Goal: Information Seeking & Learning: Learn about a topic

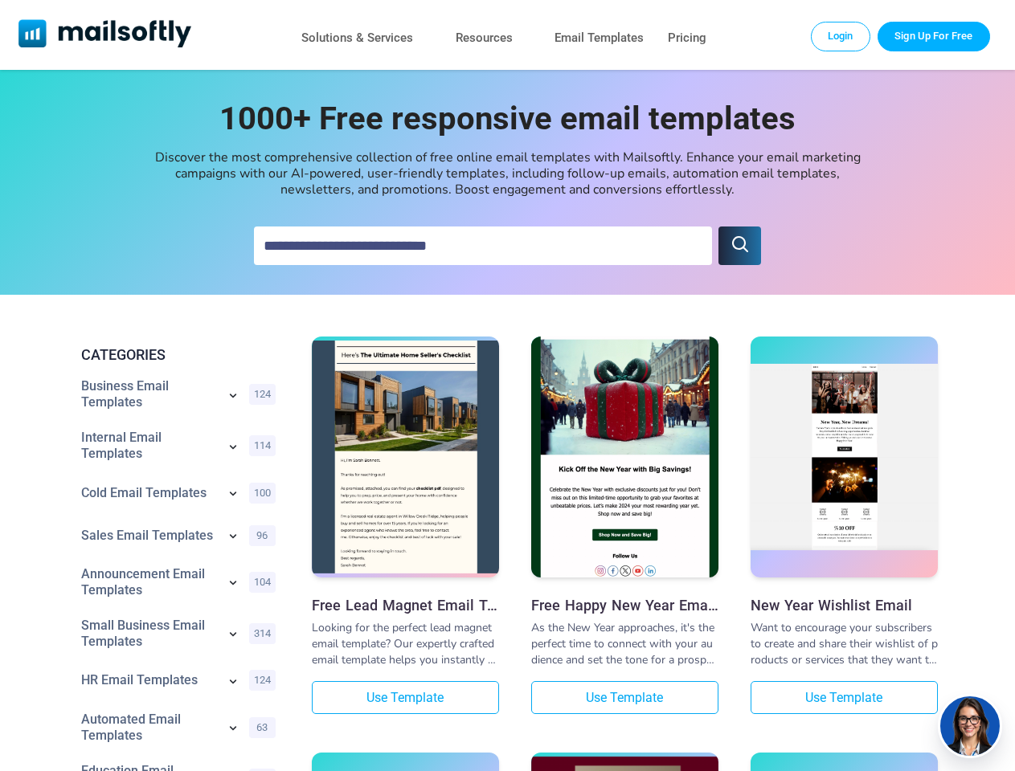
click at [739, 246] on icon "submit" at bounding box center [739, 244] width 19 height 19
click at [233, 397] on icon at bounding box center [233, 396] width 6 height 4
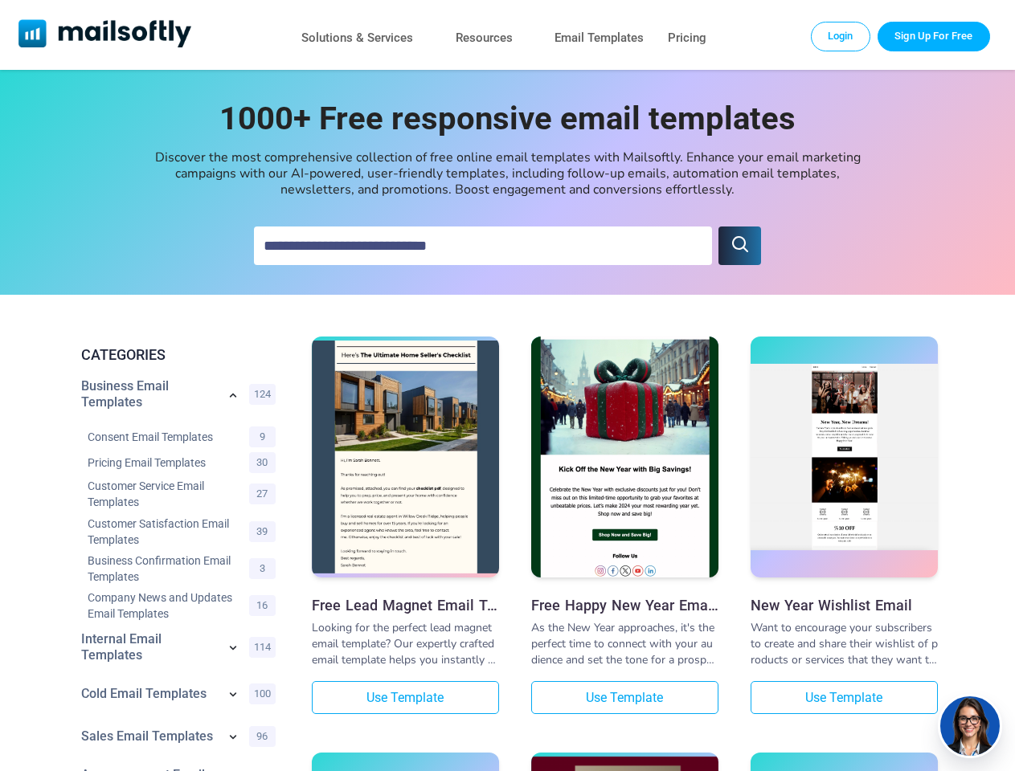
click at [233, 448] on div "Consent Email Templates 9" at bounding box center [181, 436] width 201 height 26
click at [233, 495] on link "Customer Service Email Templates" at bounding box center [164, 494] width 153 height 32
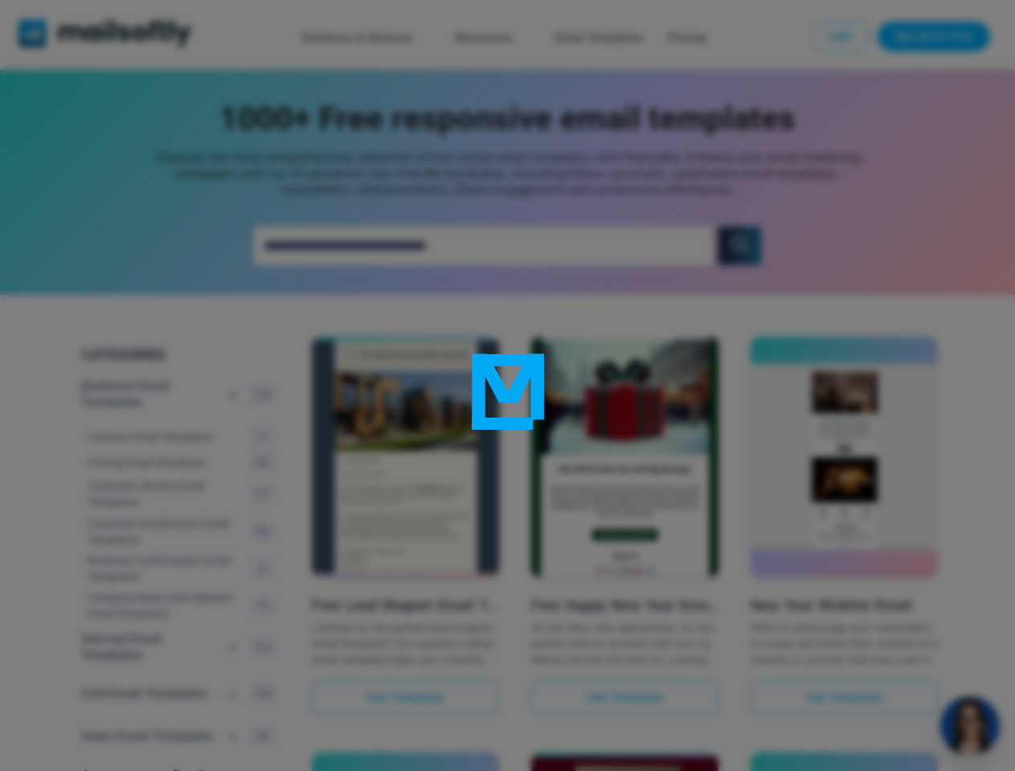
click at [233, 538] on div at bounding box center [507, 385] width 1015 height 771
click at [233, 584] on div at bounding box center [507, 385] width 1015 height 771
click at [233, 636] on div at bounding box center [507, 385] width 1015 height 771
click at [233, 683] on div at bounding box center [507, 385] width 1015 height 771
click at [233, 730] on div at bounding box center [507, 385] width 1015 height 771
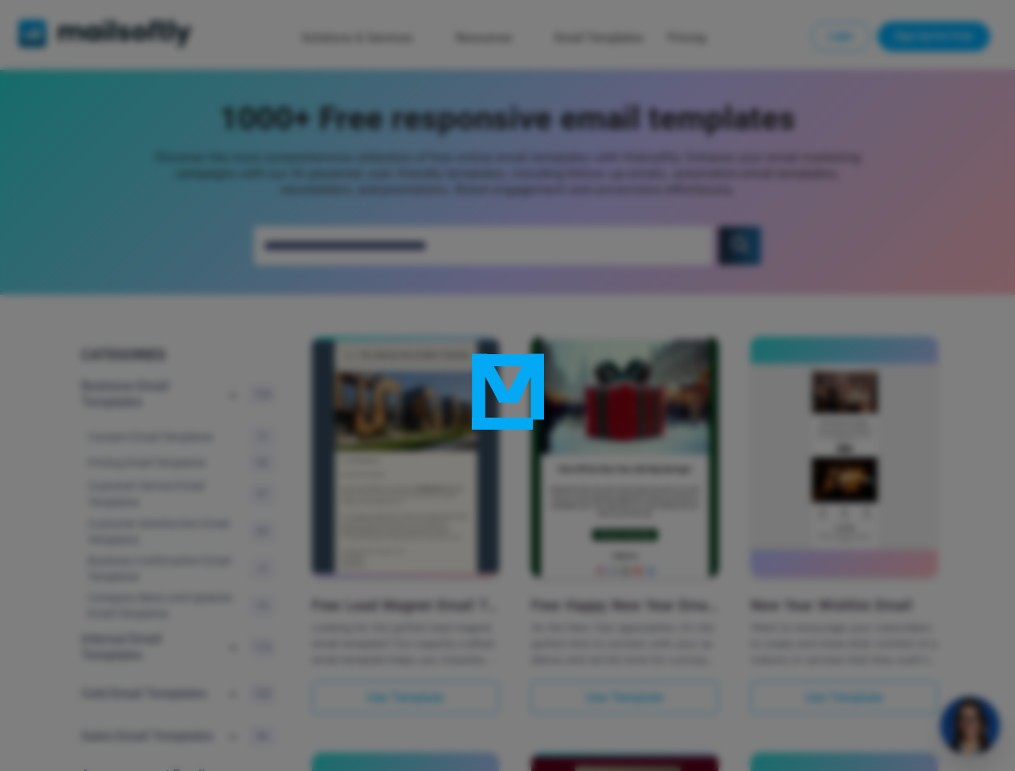
click at [970, 726] on div at bounding box center [507, 385] width 1015 height 771
